Goal: Find specific page/section: Find specific page/section

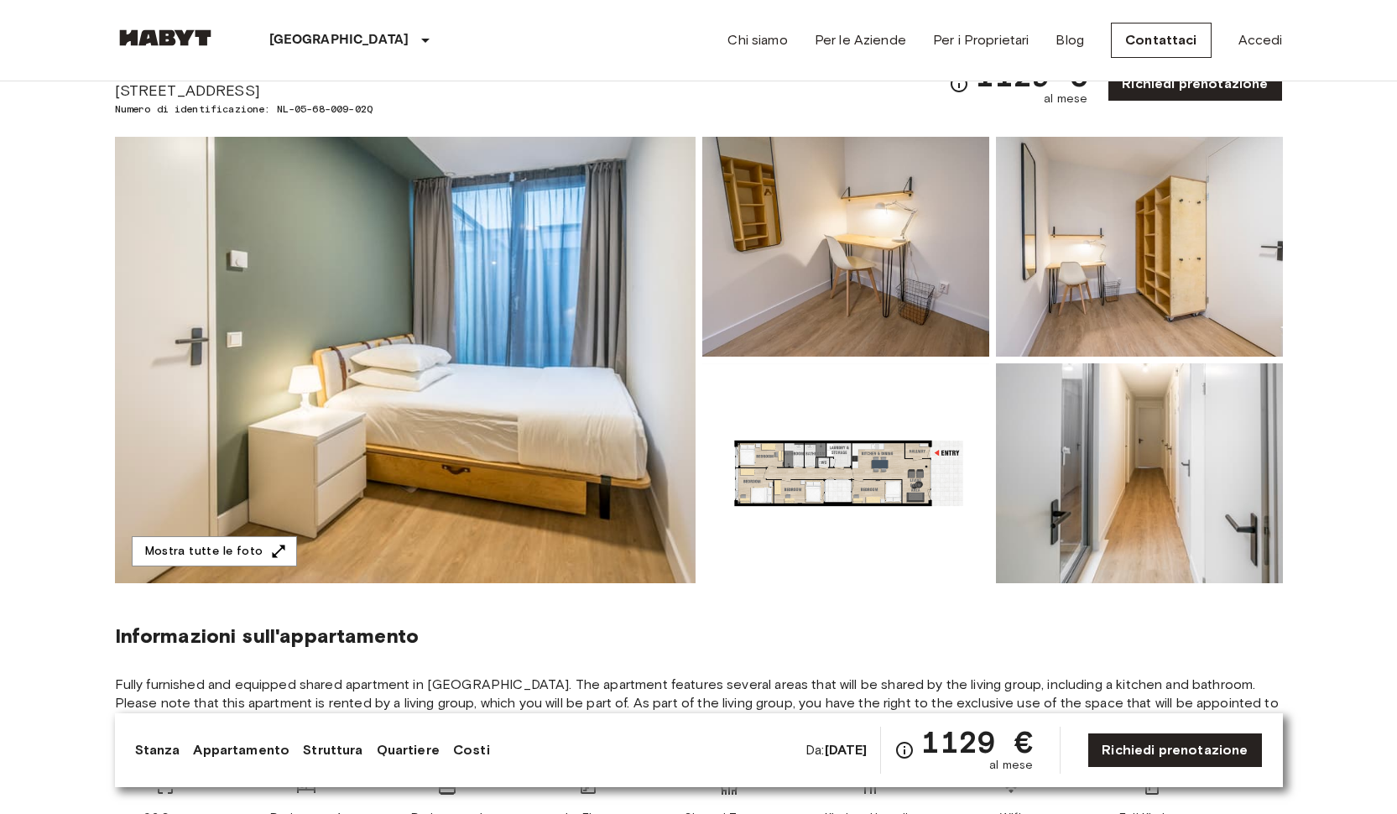
click at [177, 43] on img at bounding box center [165, 37] width 101 height 17
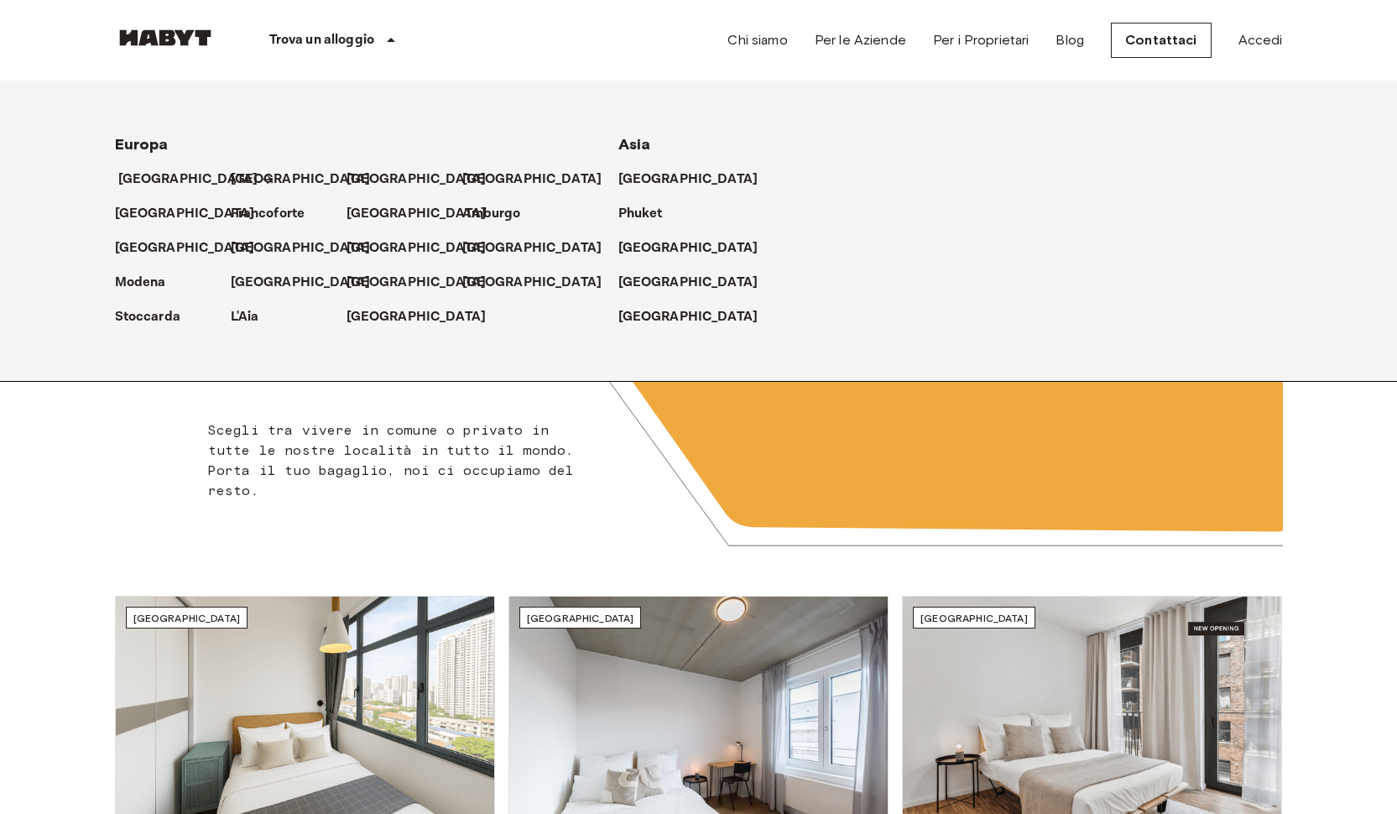
click at [178, 180] on p "[GEOGRAPHIC_DATA]" at bounding box center [188, 179] width 140 height 20
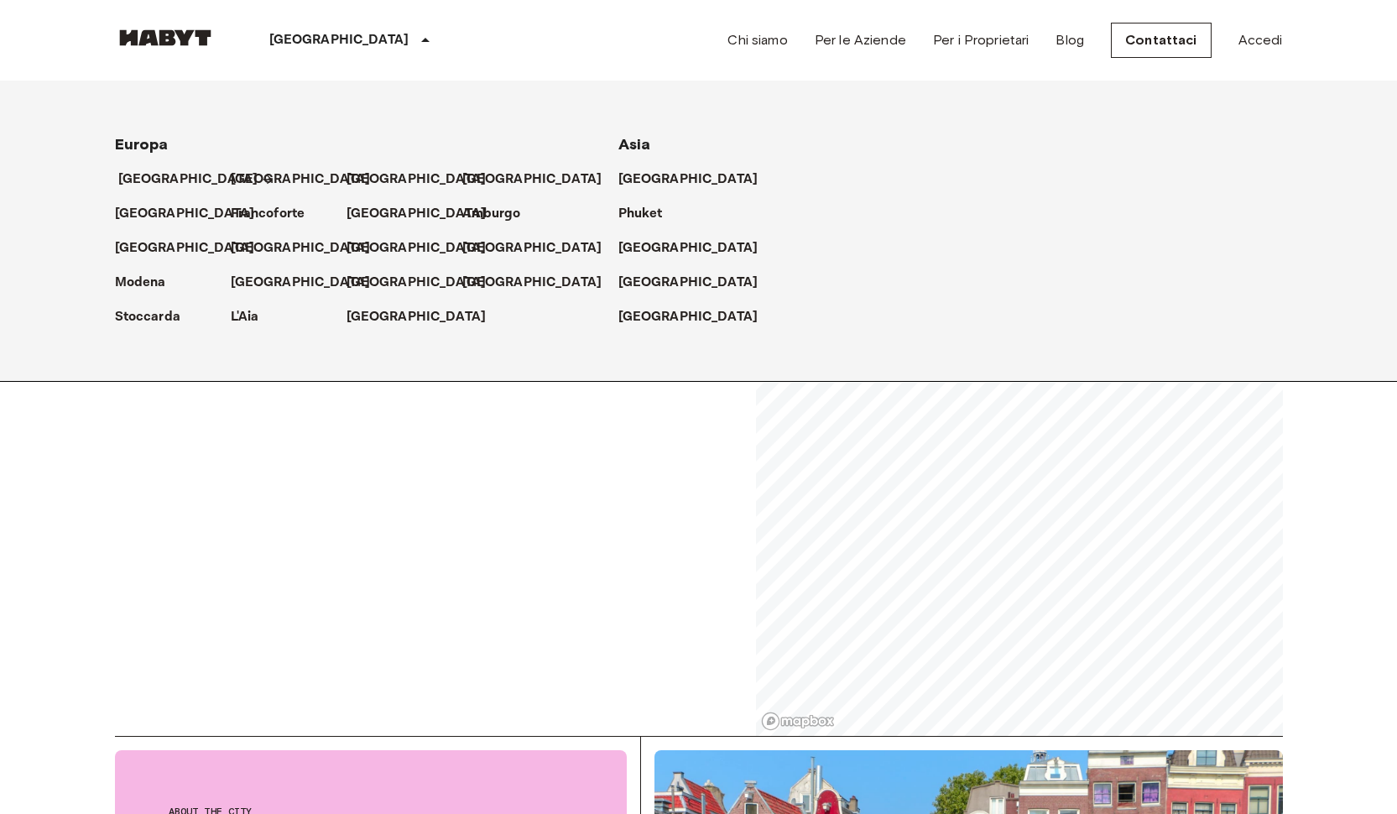
click at [177, 169] on p "[GEOGRAPHIC_DATA]" at bounding box center [188, 179] width 140 height 20
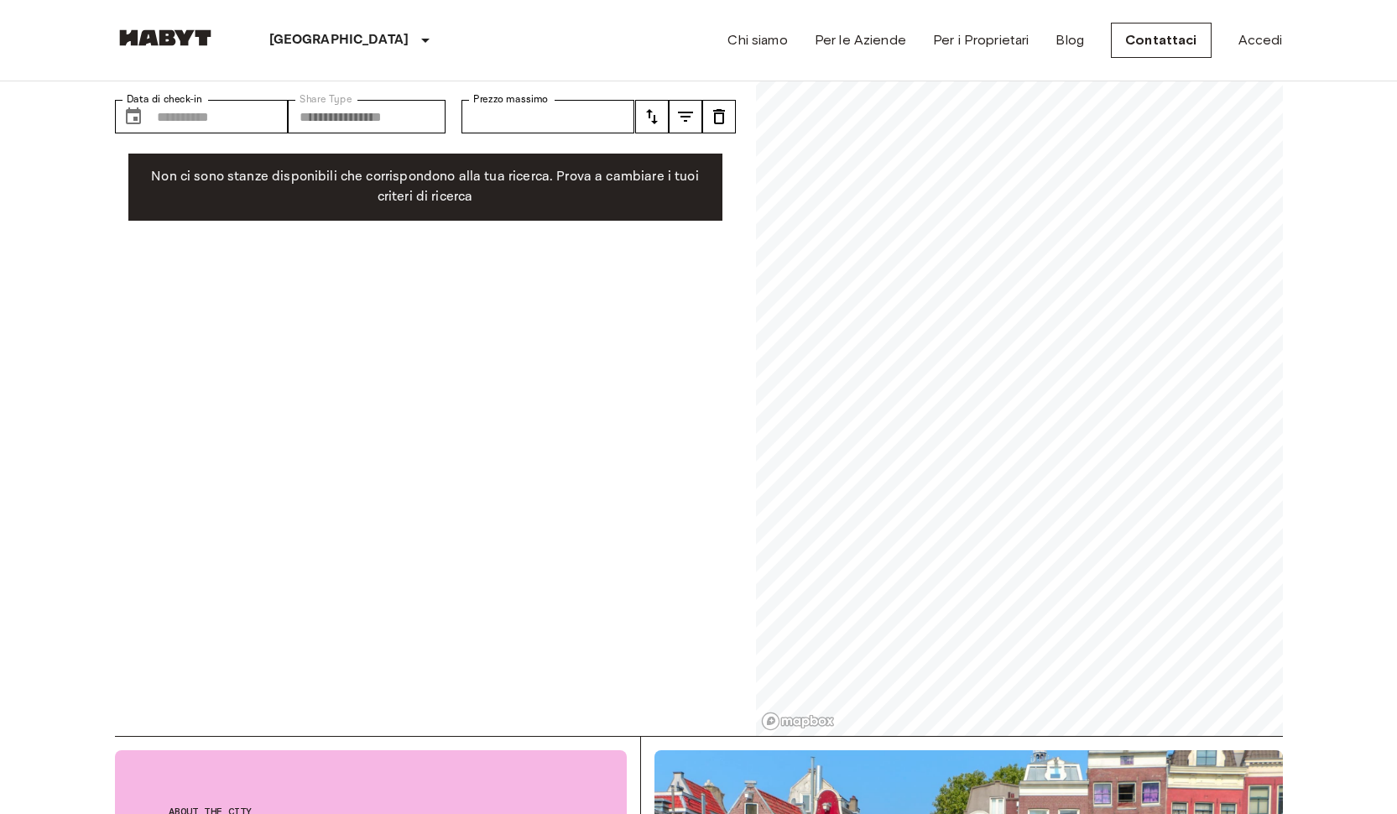
click at [156, 22] on div "Amsterdam Europa Amsterdam Berlino Bruxelles Colonia Düsseldorf Francoforte Gra…" at bounding box center [302, 40] width 375 height 81
click at [156, 34] on img at bounding box center [165, 37] width 101 height 17
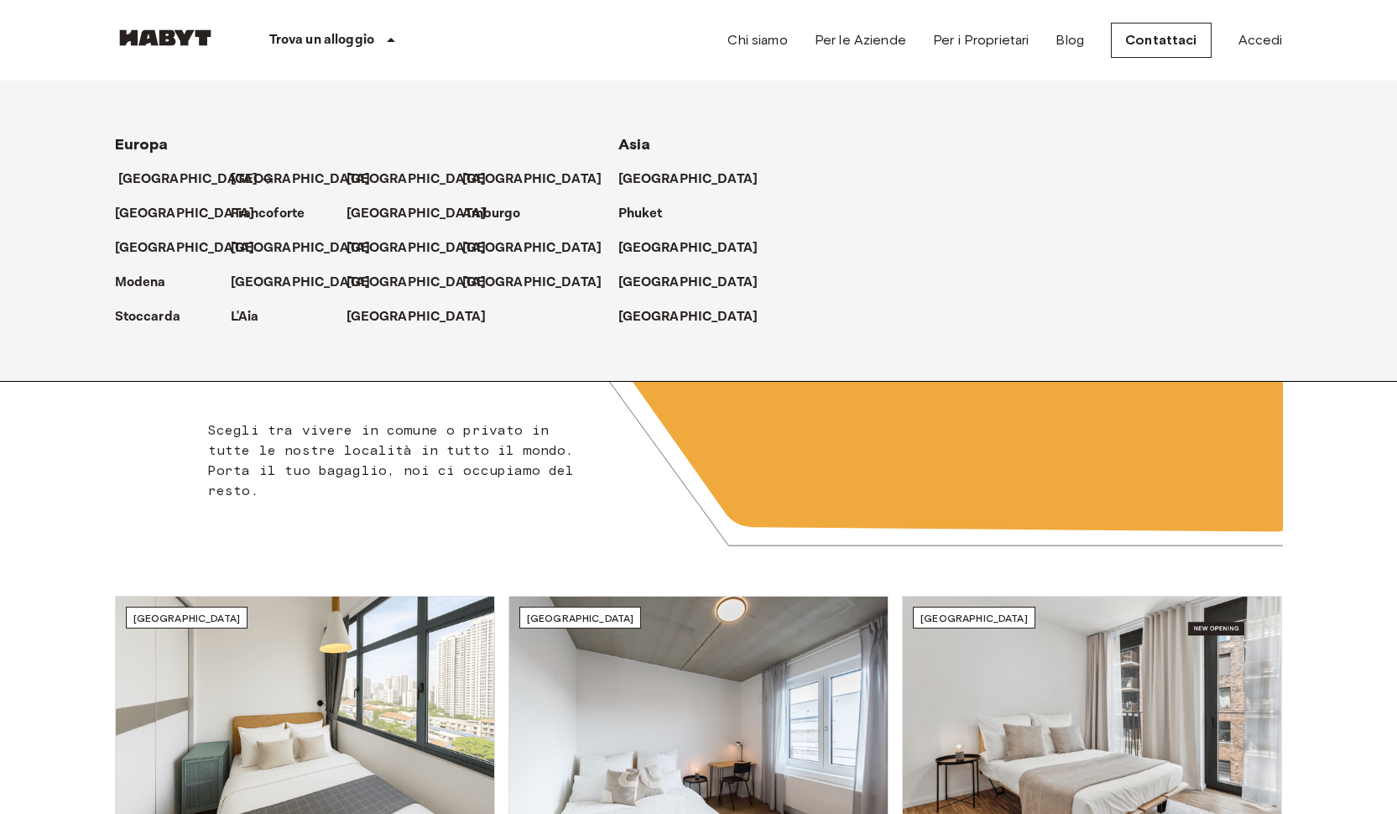
click at [152, 179] on p "[GEOGRAPHIC_DATA]" at bounding box center [188, 179] width 140 height 20
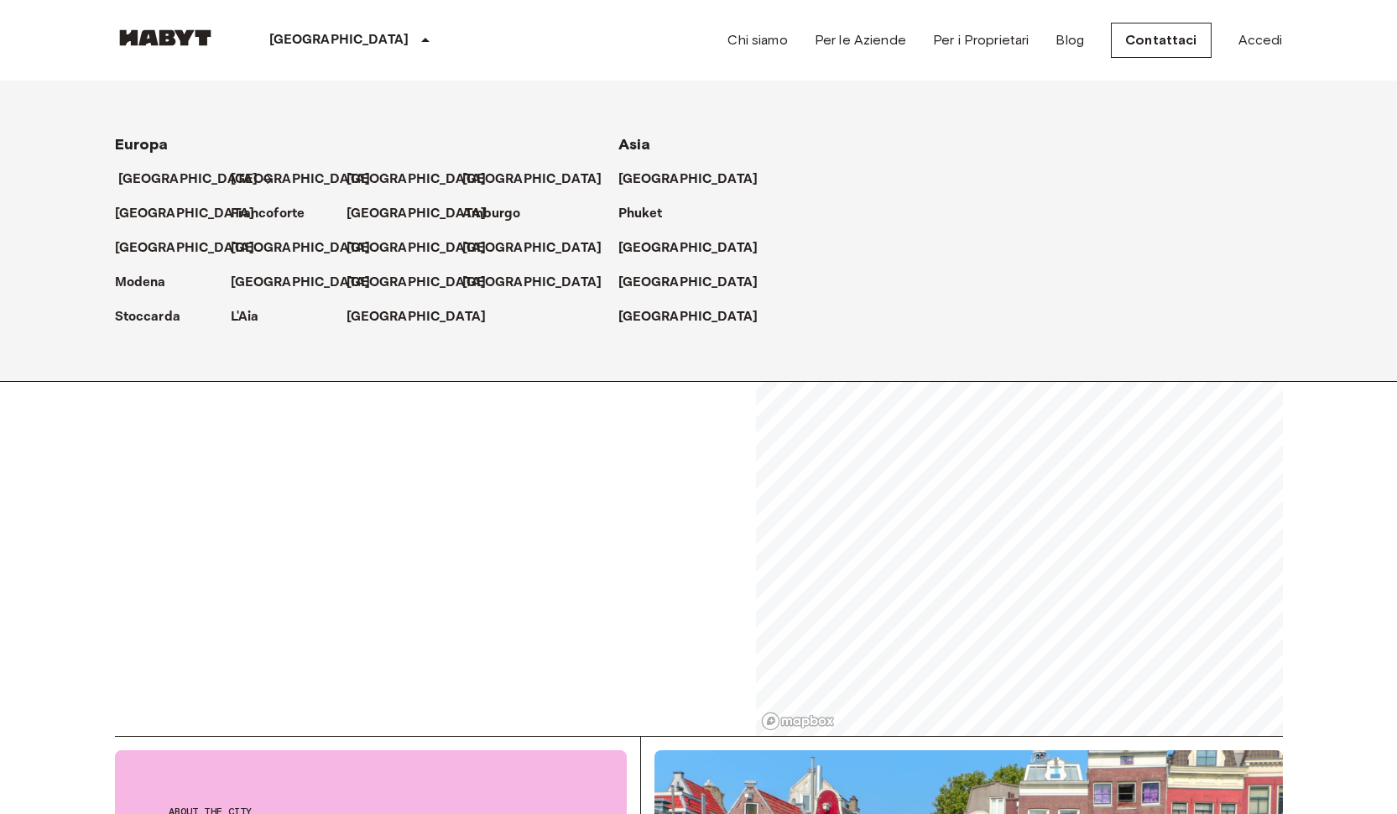
click at [152, 179] on p "[GEOGRAPHIC_DATA]" at bounding box center [188, 179] width 140 height 20
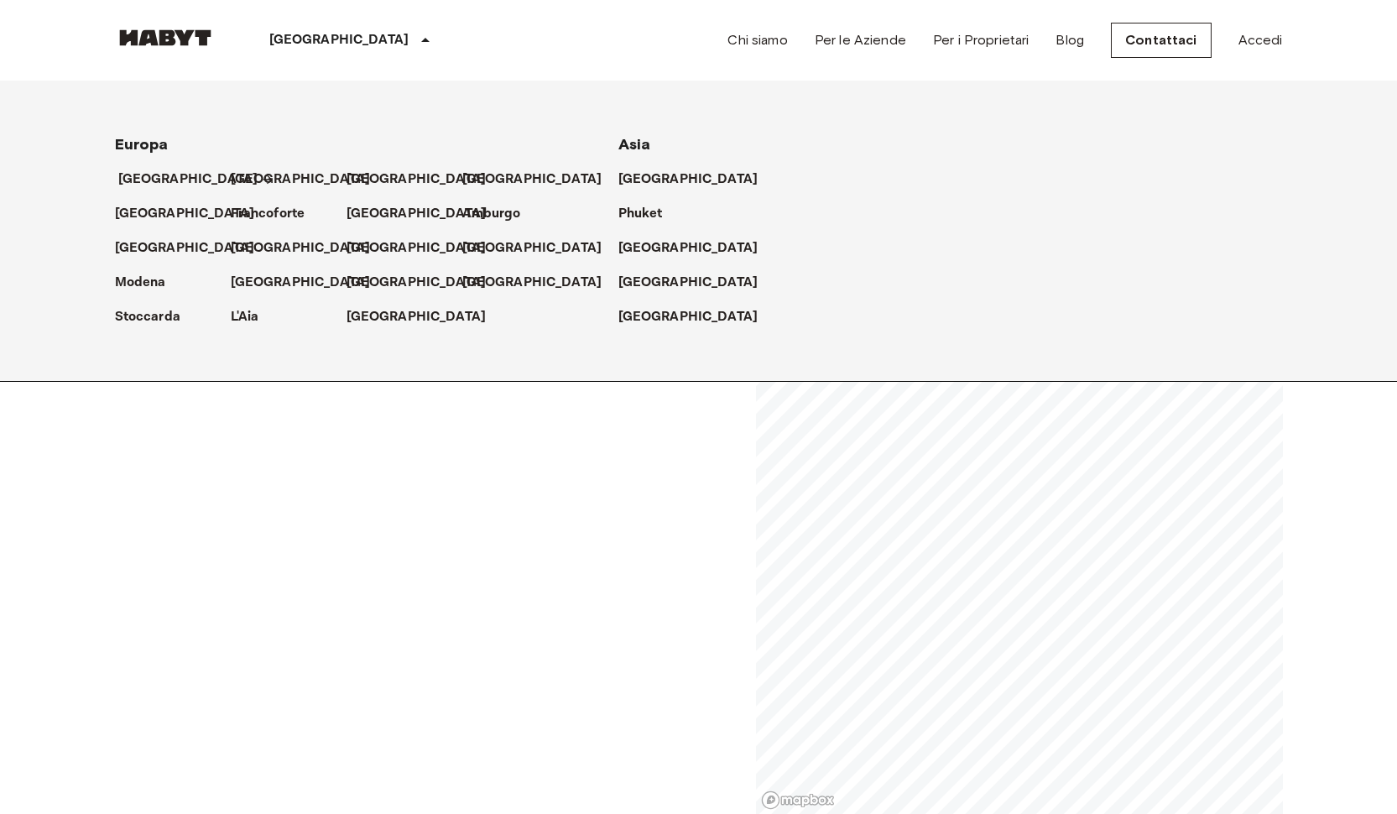
click at [166, 174] on p "[GEOGRAPHIC_DATA]" at bounding box center [188, 179] width 140 height 20
click at [249, 177] on p "[GEOGRAPHIC_DATA]" at bounding box center [304, 179] width 140 height 20
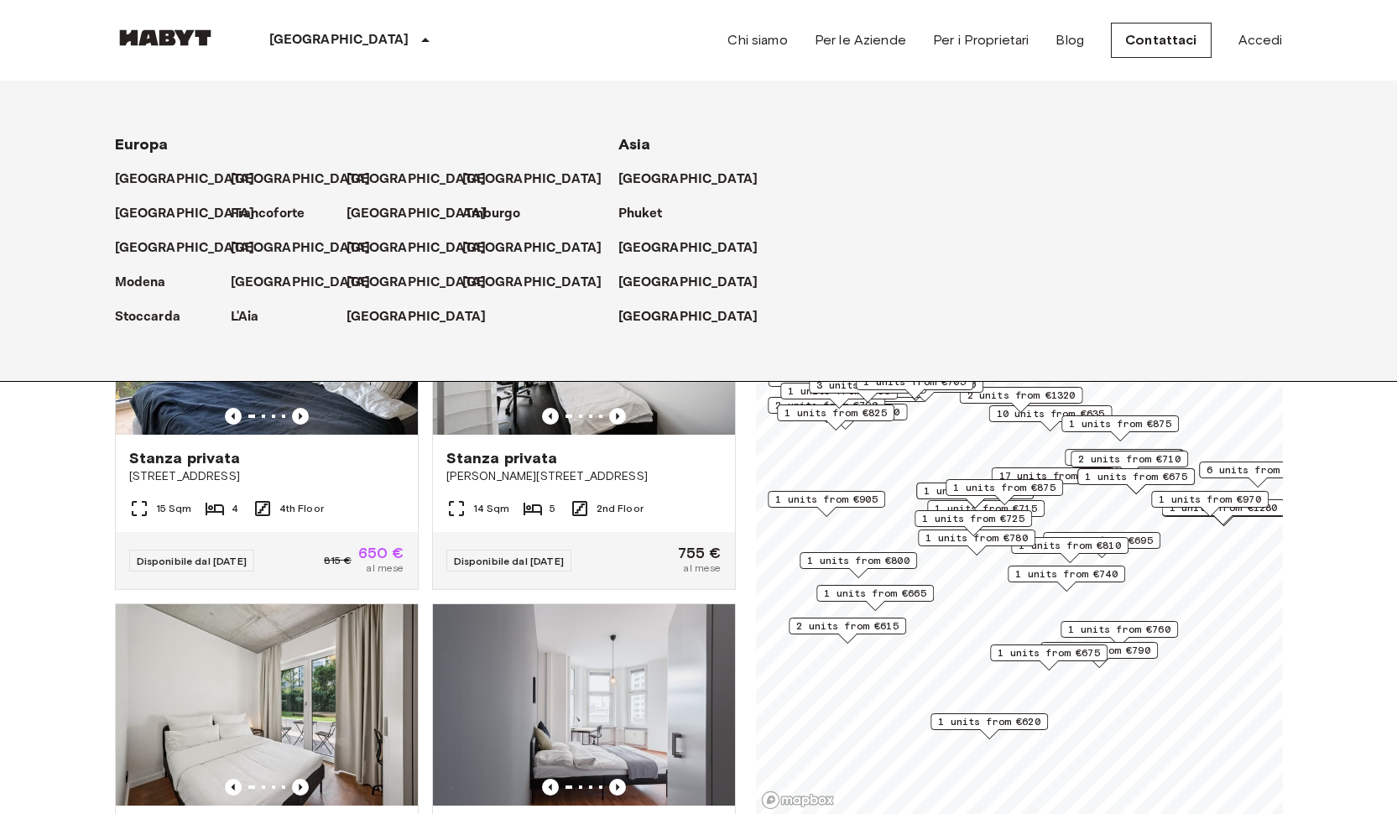
click at [174, 167] on div "[GEOGRAPHIC_DATA]" at bounding box center [173, 172] width 116 height 34
click at [169, 181] on p "[GEOGRAPHIC_DATA]" at bounding box center [188, 179] width 140 height 20
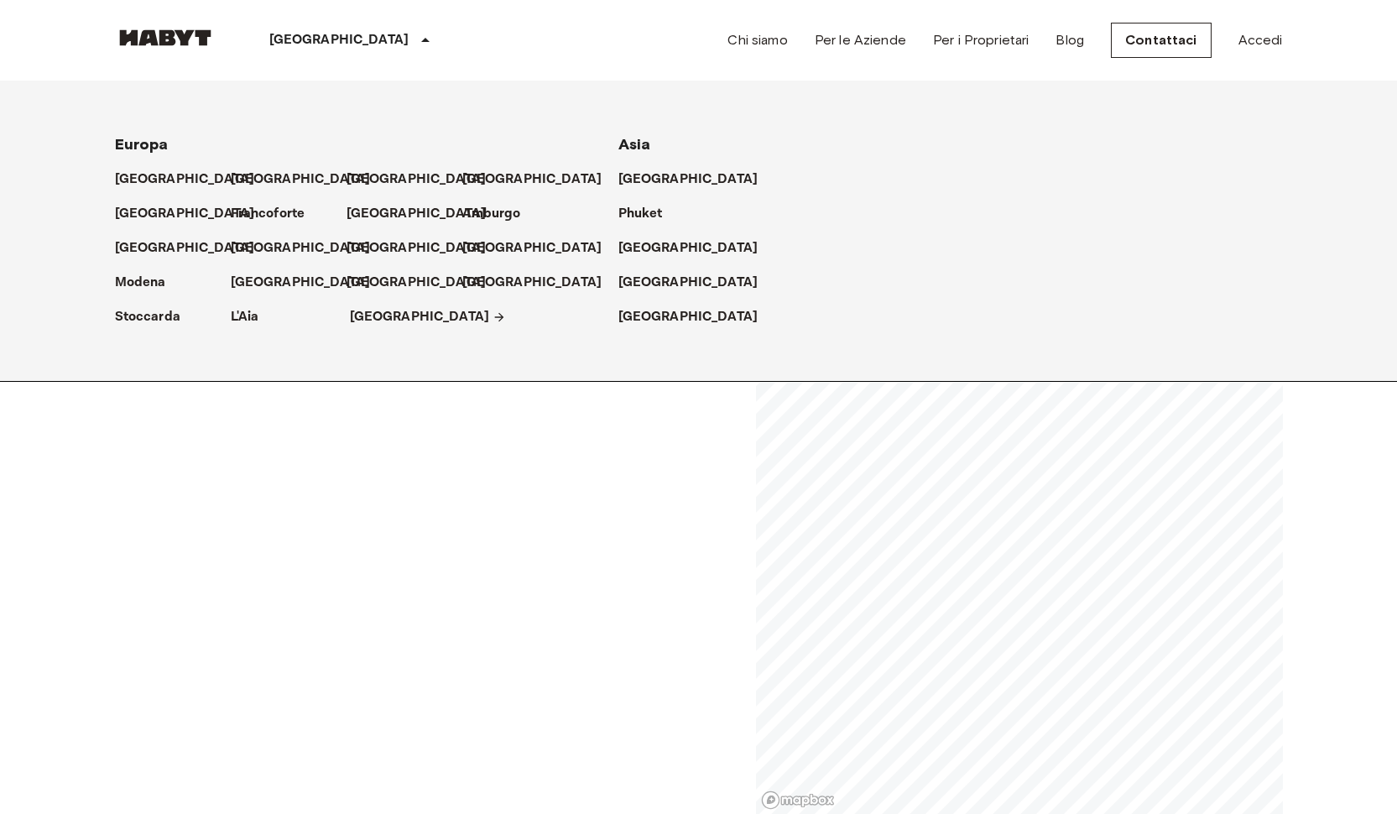
click at [351, 316] on p "[GEOGRAPHIC_DATA]" at bounding box center [420, 317] width 140 height 20
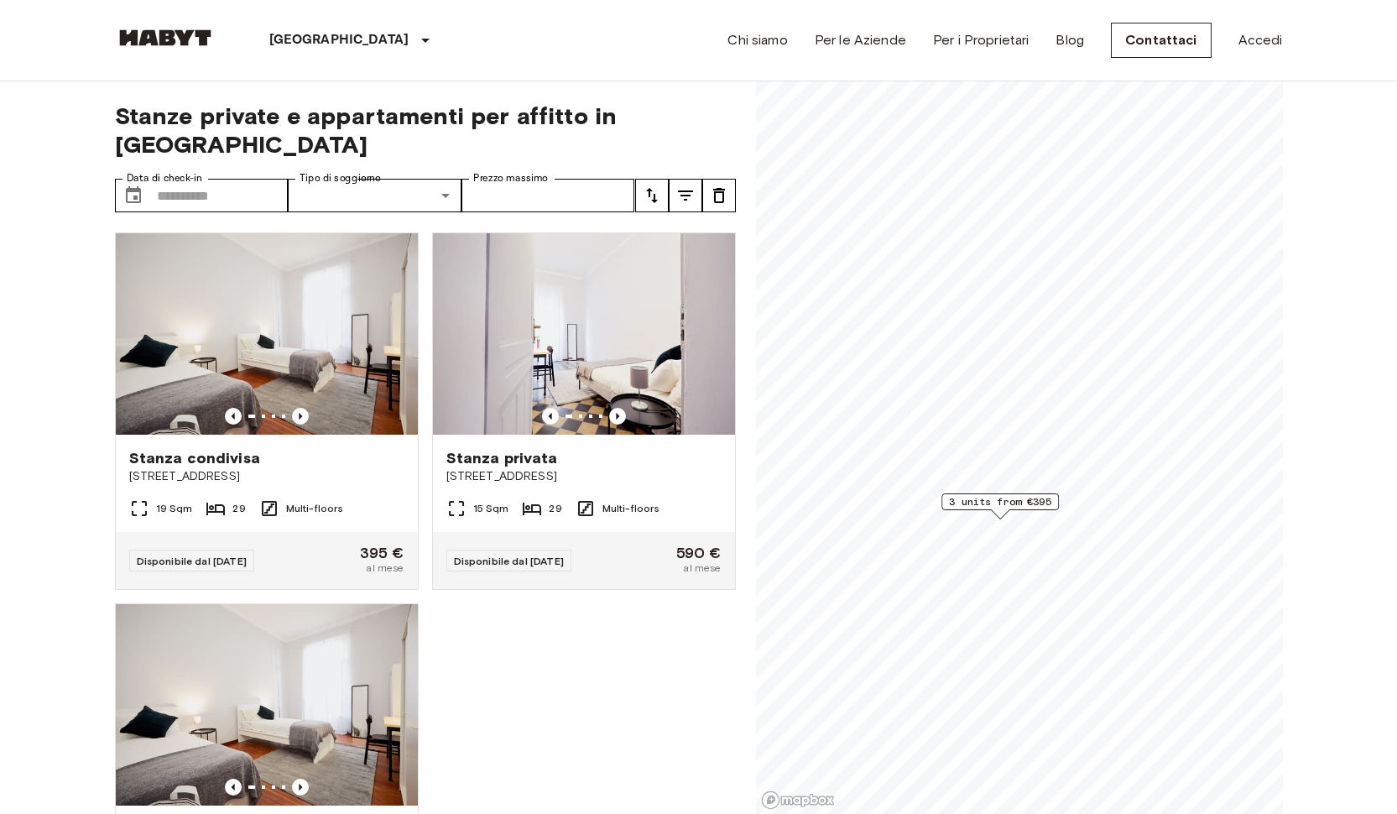
click at [178, 30] on img at bounding box center [165, 37] width 101 height 17
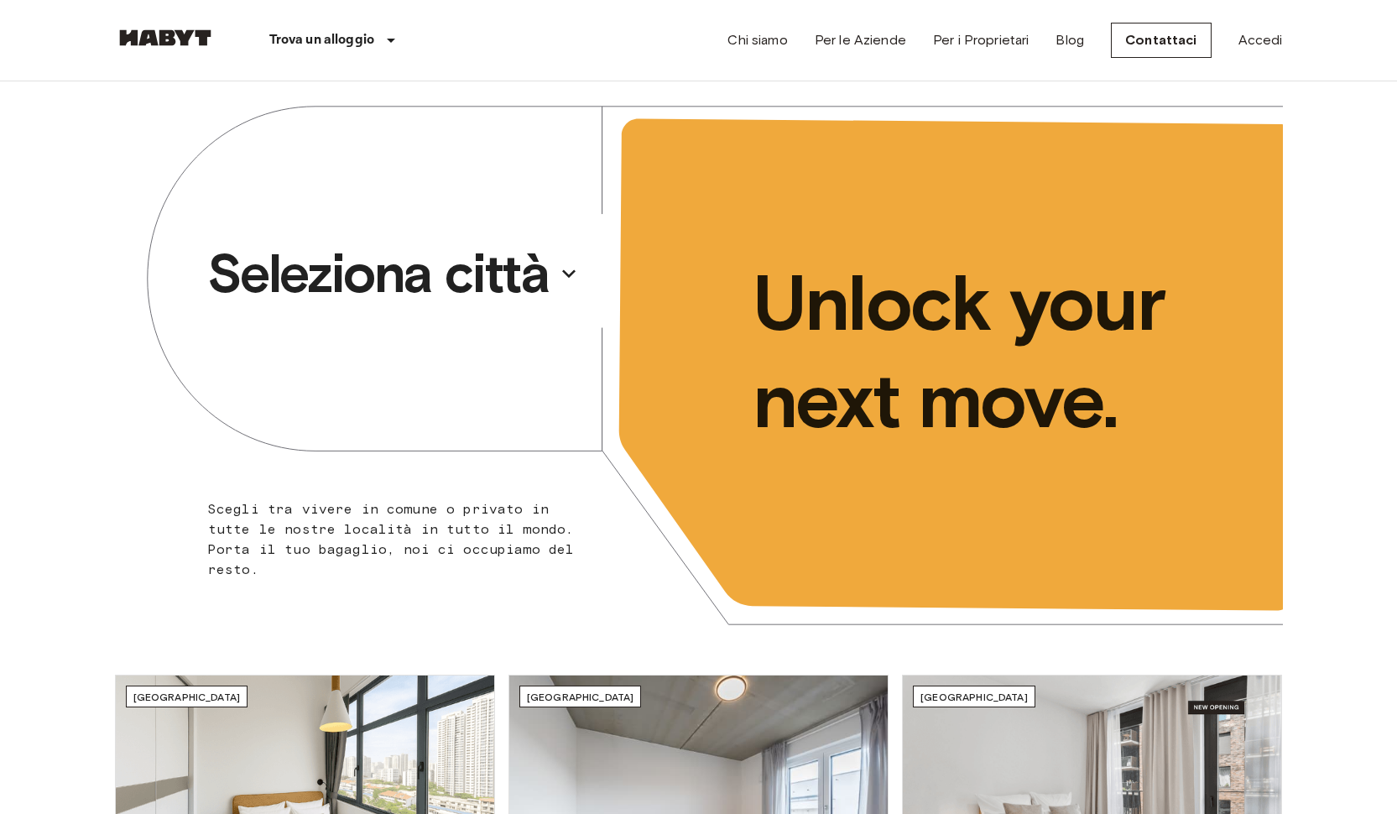
click at [445, 299] on p "Seleziona città" at bounding box center [378, 273] width 342 height 67
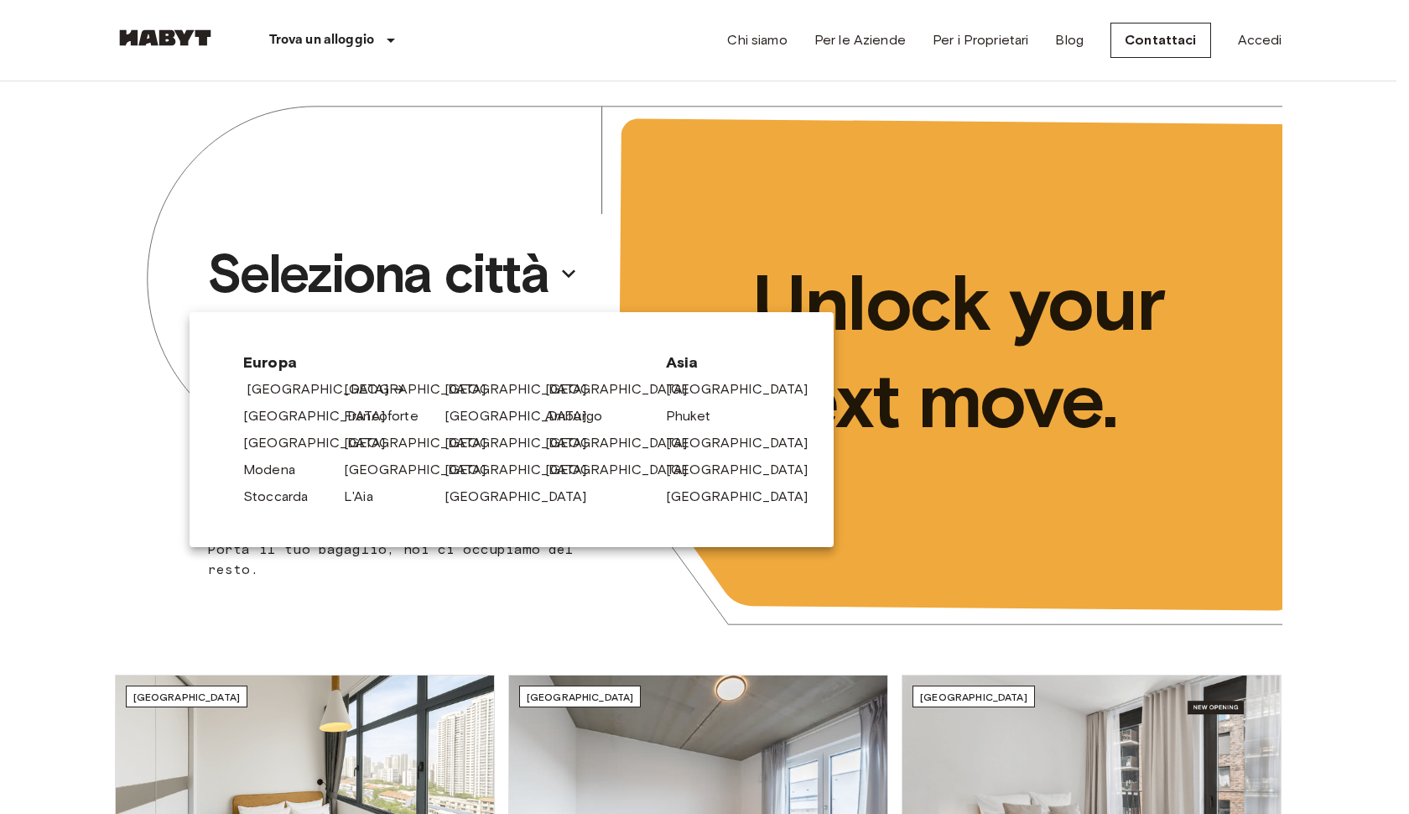
click at [290, 385] on link "[GEOGRAPHIC_DATA]" at bounding box center [326, 389] width 159 height 20
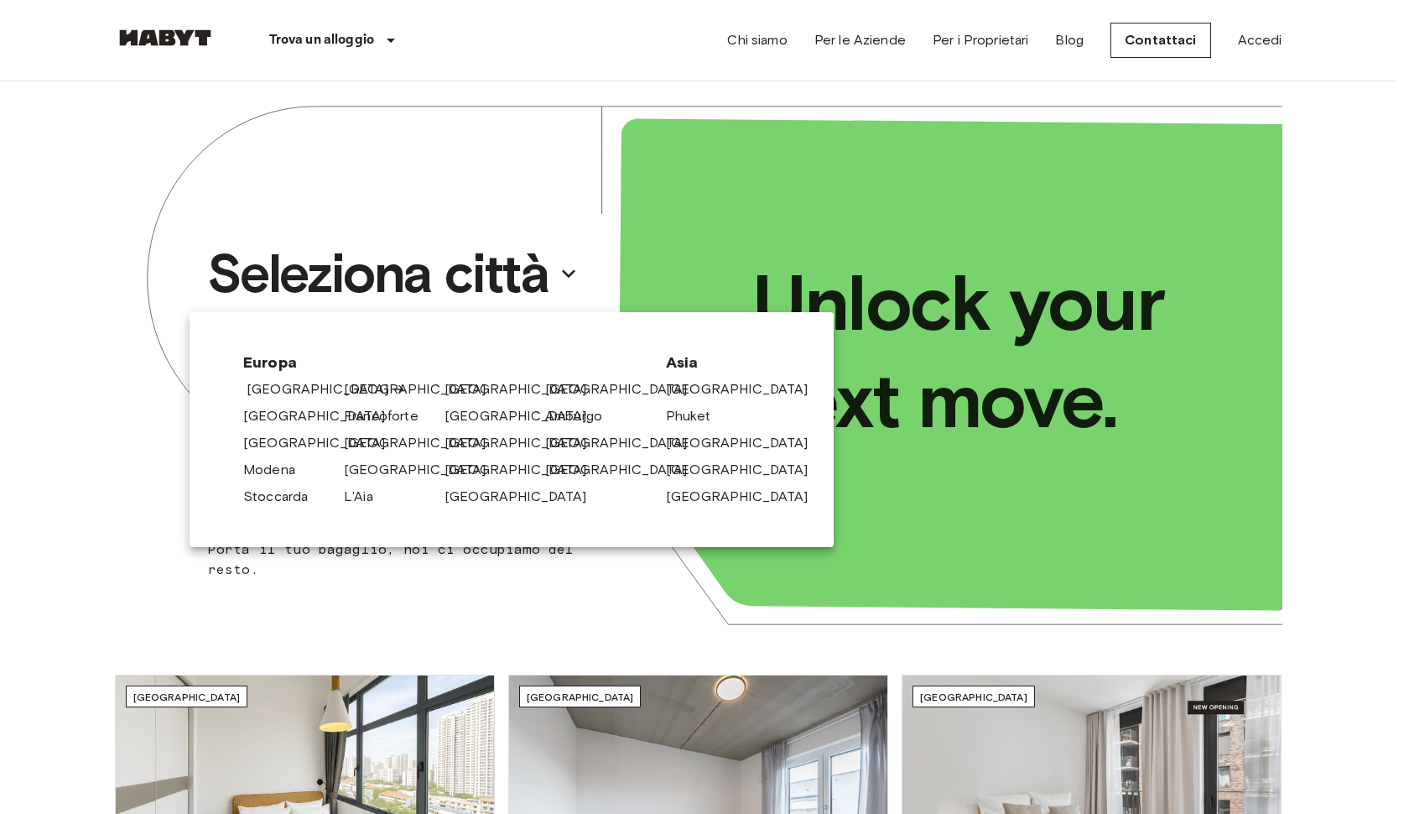
click at [300, 387] on link "[GEOGRAPHIC_DATA]" at bounding box center [326, 389] width 159 height 20
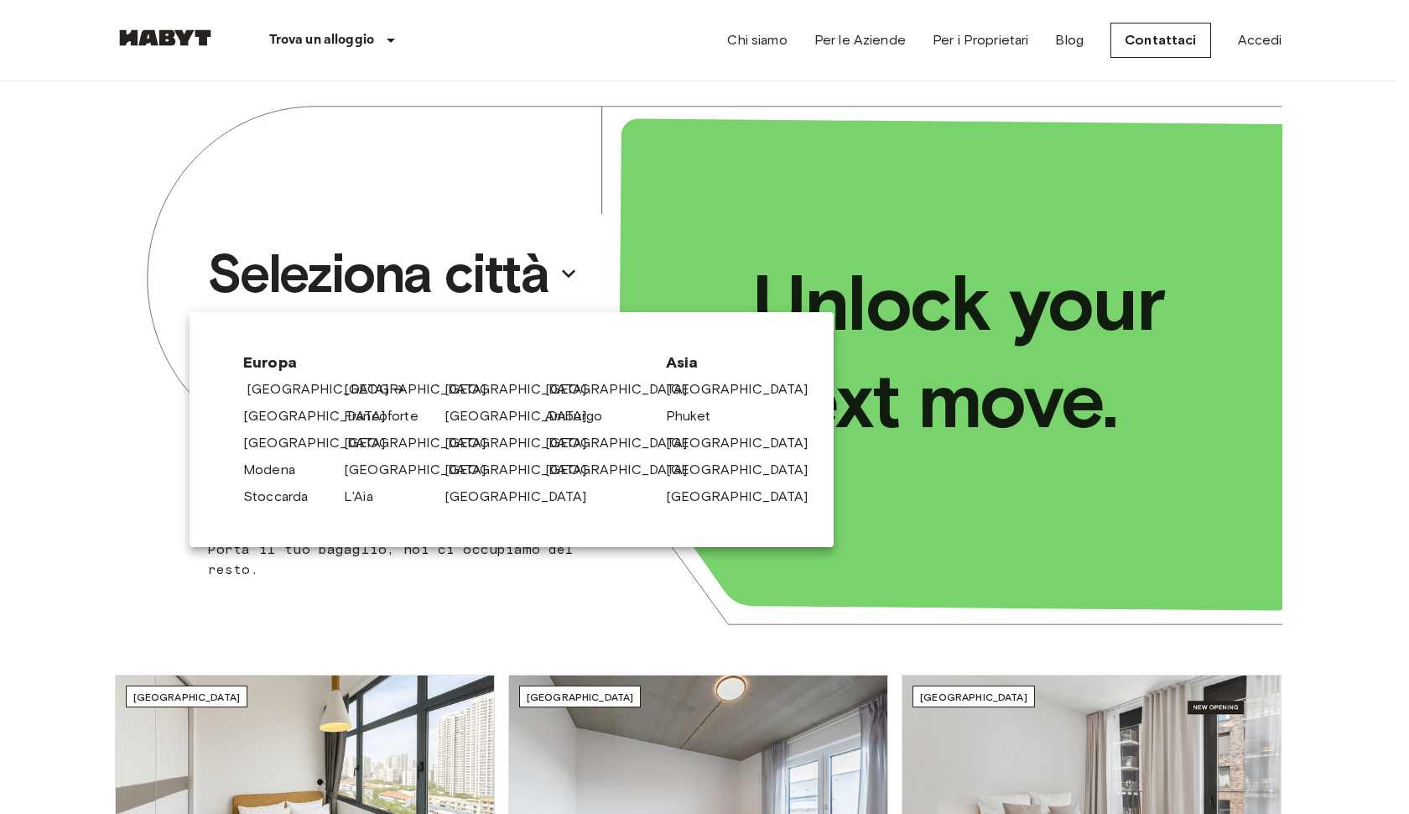
click at [300, 387] on link "[GEOGRAPHIC_DATA]" at bounding box center [326, 389] width 159 height 20
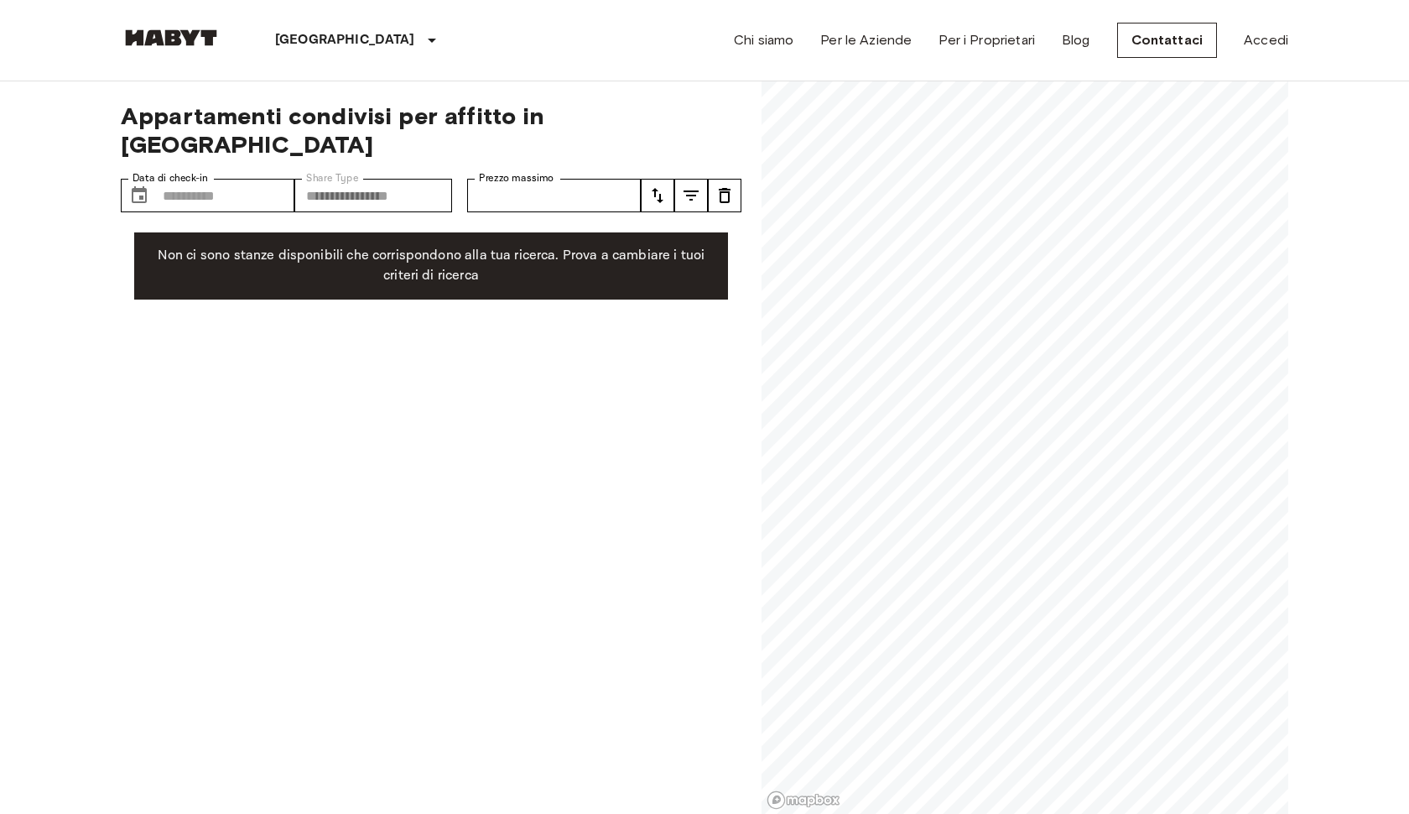
click at [300, 387] on div "**********" at bounding box center [431, 447] width 621 height 733
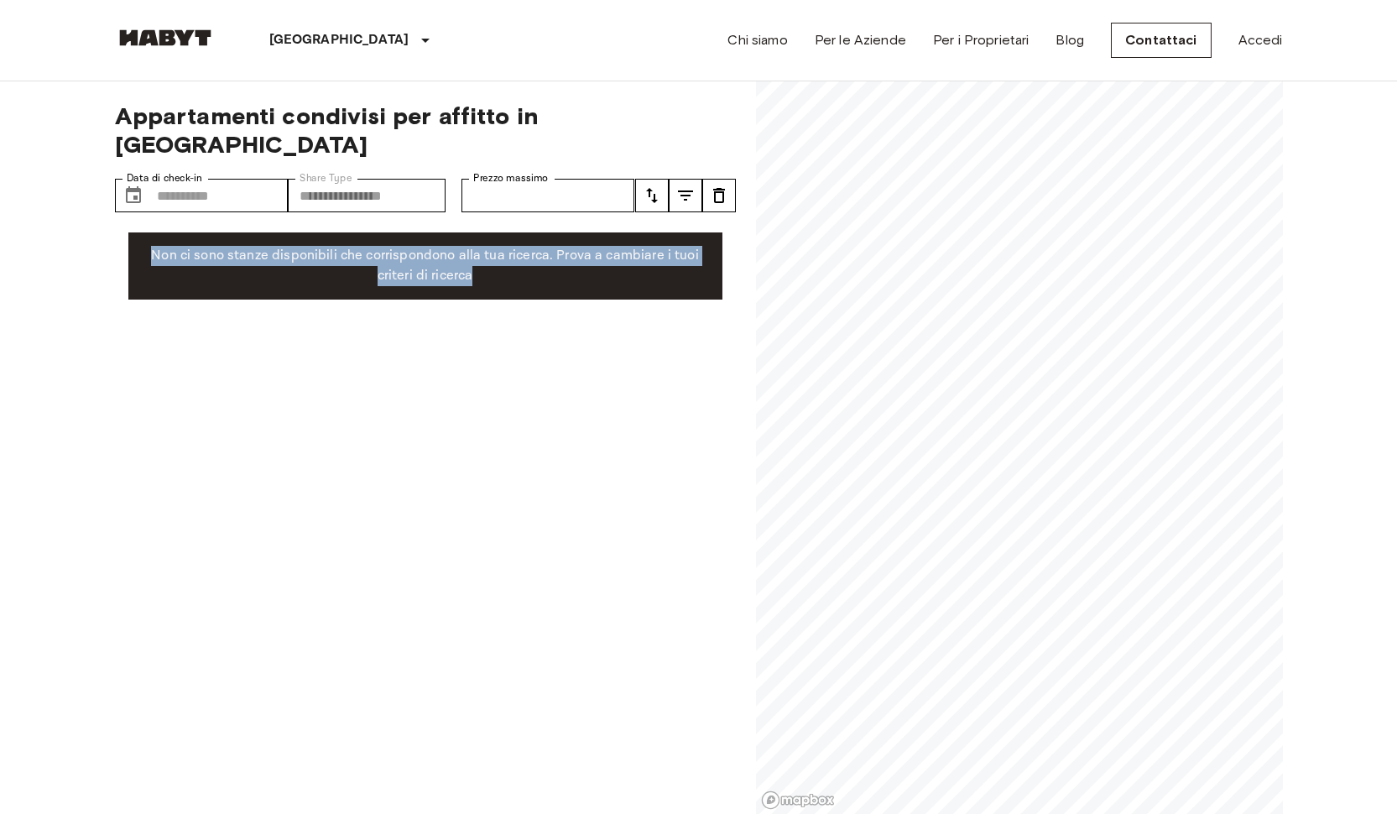
click at [300, 387] on div "**********" at bounding box center [425, 447] width 621 height 733
click at [331, 334] on div "**********" at bounding box center [425, 447] width 621 height 733
